Goal: Task Accomplishment & Management: Complete application form

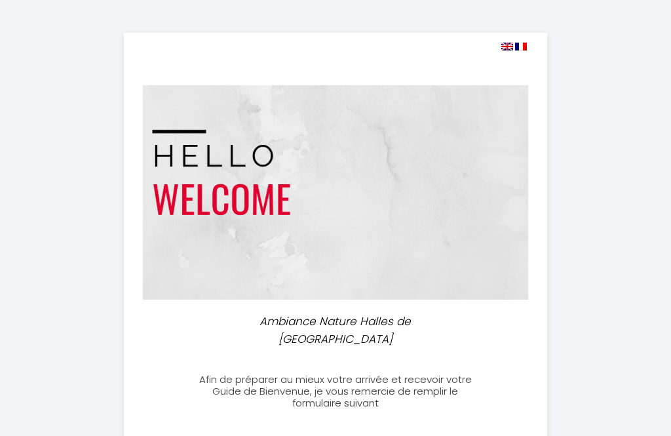
select select
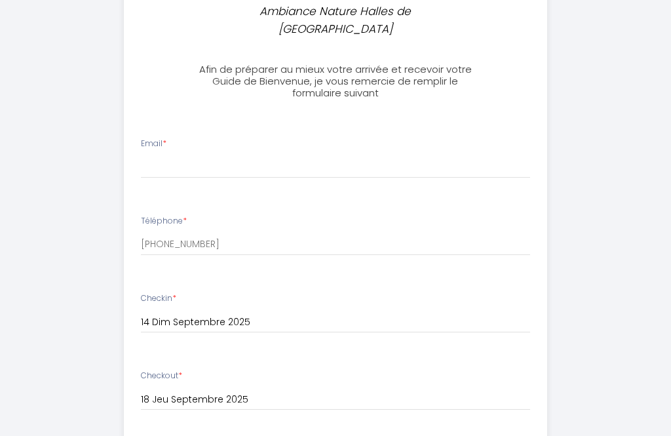
scroll to position [308, 0]
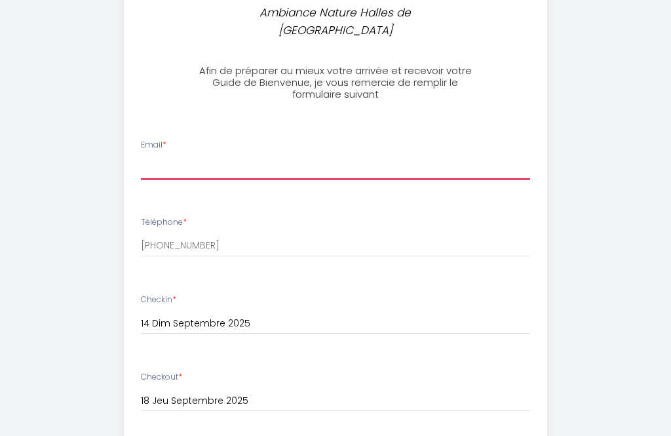
click at [208, 157] on input "Email *" at bounding box center [336, 169] width 390 height 24
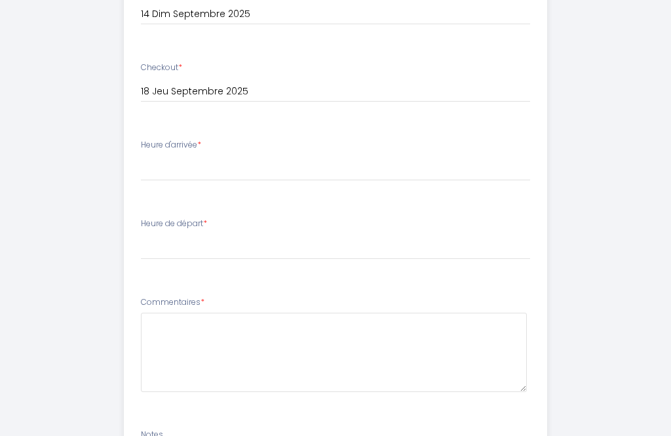
scroll to position [619, 0]
type input "[PERSON_NAME][EMAIL_ADDRESS][DOMAIN_NAME]"
click at [207, 155] on select "16:00 16:30 17:00 17:30 18:00 18:30 19:00 19:30 20:00 20:30 21:00 21:30 22:00 2…" at bounding box center [336, 167] width 390 height 25
click at [237, 234] on select "00:00 00:30 01:00 01:30 02:00 02:30 03:00 03:30 04:00 04:30 05:00 05:30 06:00 0…" at bounding box center [336, 246] width 390 height 25
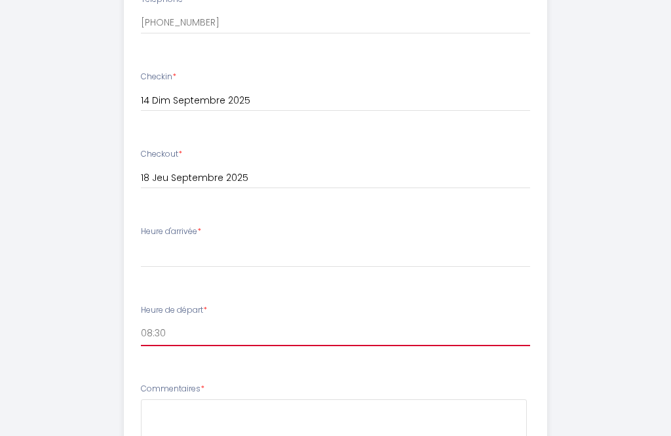
scroll to position [526, 0]
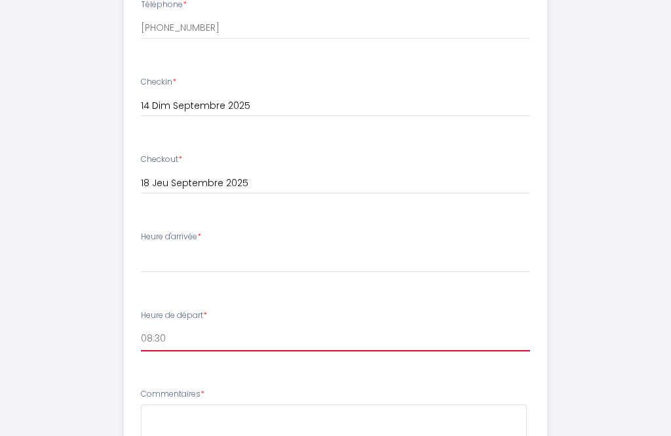
click at [246, 328] on select "00:00 00:30 01:00 01:30 02:00 02:30 03:00 03:30 04:00 04:30 05:00 05:30 06:00 0…" at bounding box center [336, 338] width 390 height 25
select select "09:00"
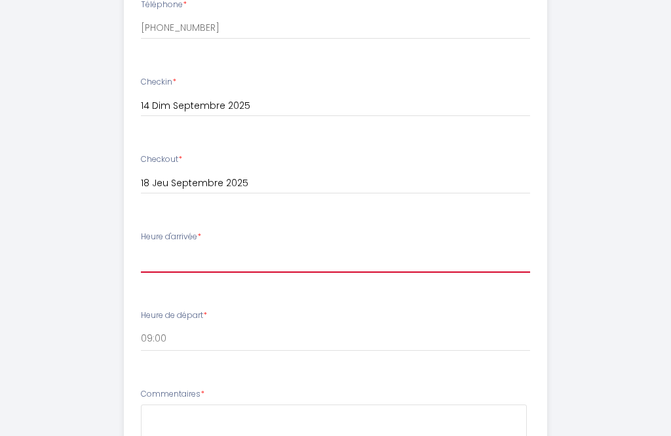
click at [265, 248] on select "16:00 16:30 17:00 17:30 18:00 18:30 19:00 19:30 20:00 20:30 21:00 21:30 22:00 2…" at bounding box center [336, 260] width 390 height 25
click at [321, 248] on select "16:00 16:30 17:00 17:30 18:00 18:30 19:00 19:30 20:00 20:30 21:00 21:30 22:00 2…" at bounding box center [336, 260] width 390 height 25
click at [308, 248] on select "16:00 16:30 17:00 17:30 18:00 18:30 19:00 19:30 20:00 20:30 21:00 21:30 22:00 2…" at bounding box center [336, 260] width 390 height 25
select select "19:30"
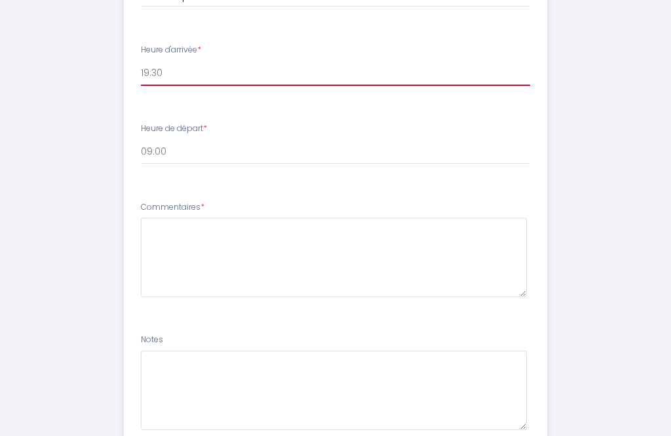
scroll to position [750, 0]
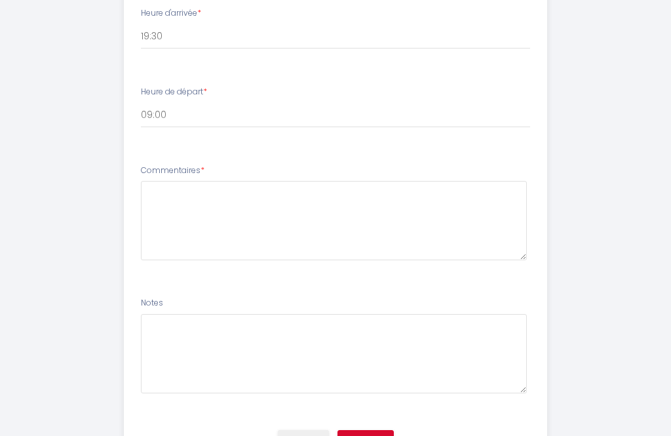
click at [382, 430] on button "Envoyer" at bounding box center [366, 441] width 56 height 22
click at [374, 430] on button "Envoyer" at bounding box center [366, 441] width 56 height 22
click at [384, 430] on button "Envoyer" at bounding box center [366, 441] width 56 height 22
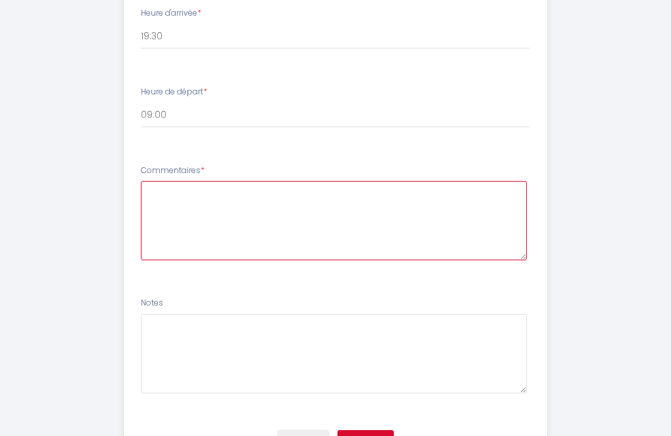
click at [269, 186] on textarea at bounding box center [334, 220] width 387 height 79
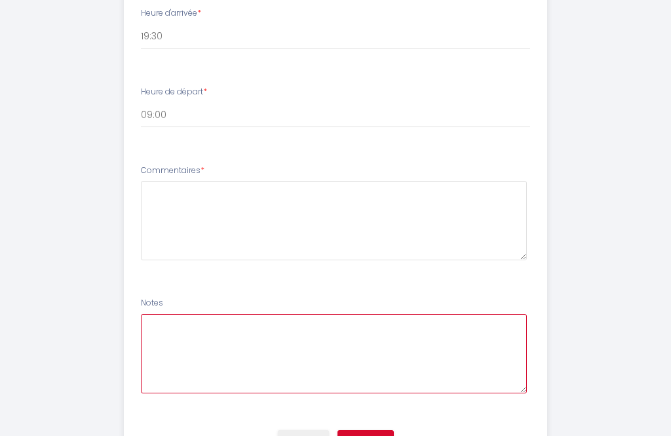
click at [336, 334] on textarea at bounding box center [334, 353] width 387 height 79
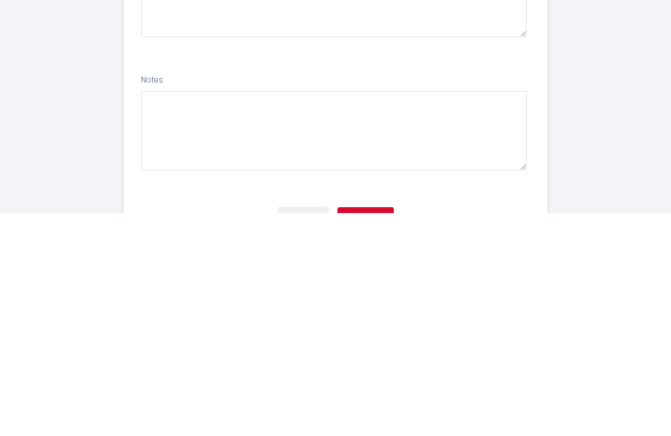
click at [374, 430] on button "Envoyer" at bounding box center [366, 441] width 56 height 22
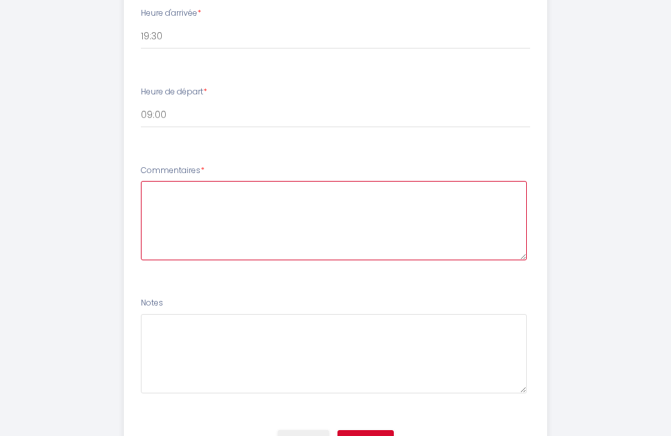
click at [211, 187] on textarea at bounding box center [334, 220] width 387 height 79
click at [270, 191] on textarea "Bonsoir" at bounding box center [334, 220] width 387 height 79
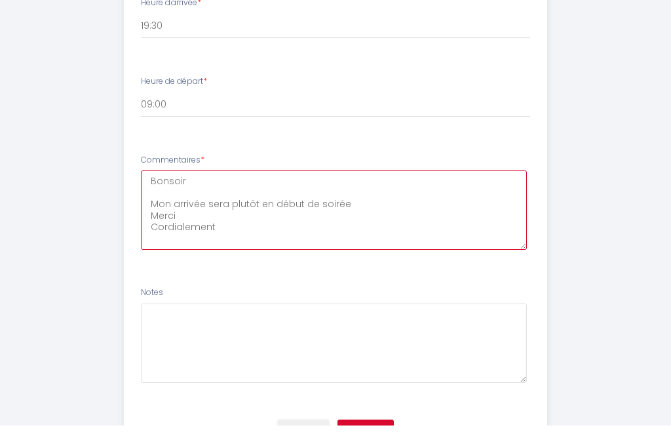
type textarea "Bonsoir Mon arrivée sera plutôt en début de soirée Merci Cordialement"
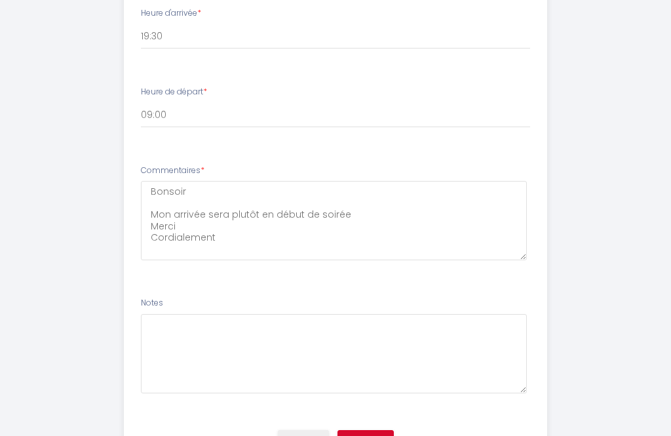
click at [372, 430] on button "Envoyer" at bounding box center [366, 441] width 56 height 22
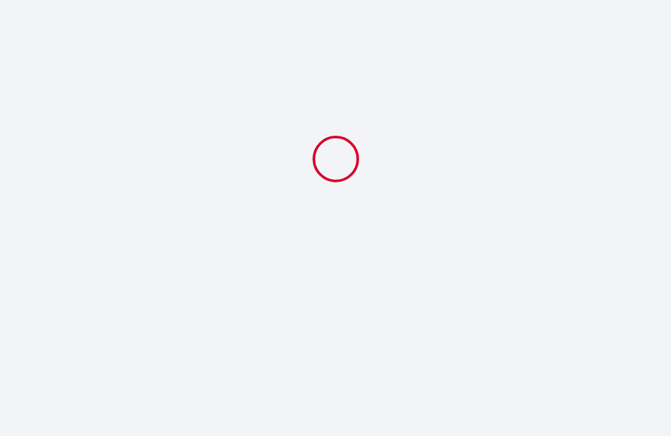
select select "19:30"
select select "09:00"
